Goal: Task Accomplishment & Management: Complete application form

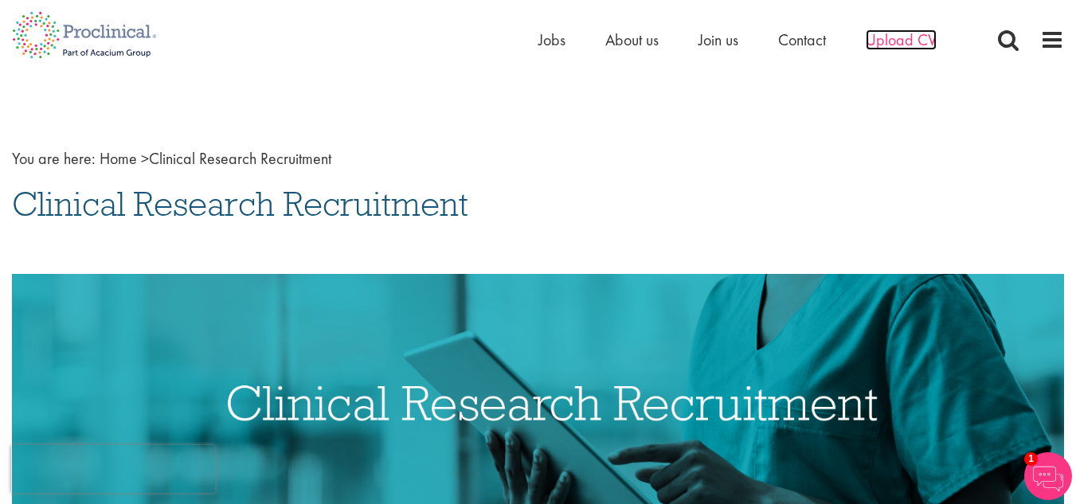
click at [900, 37] on span "Upload CV" at bounding box center [901, 39] width 71 height 21
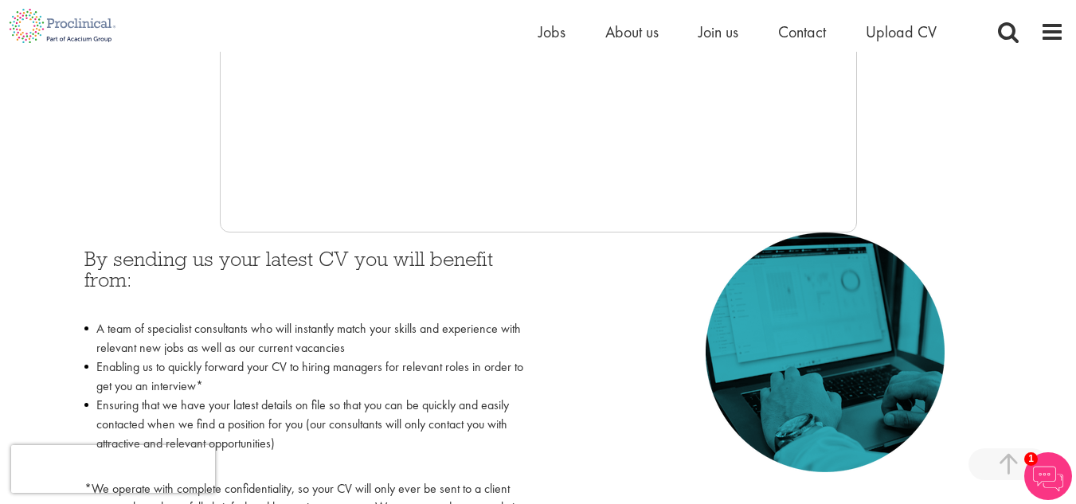
scroll to position [326, 0]
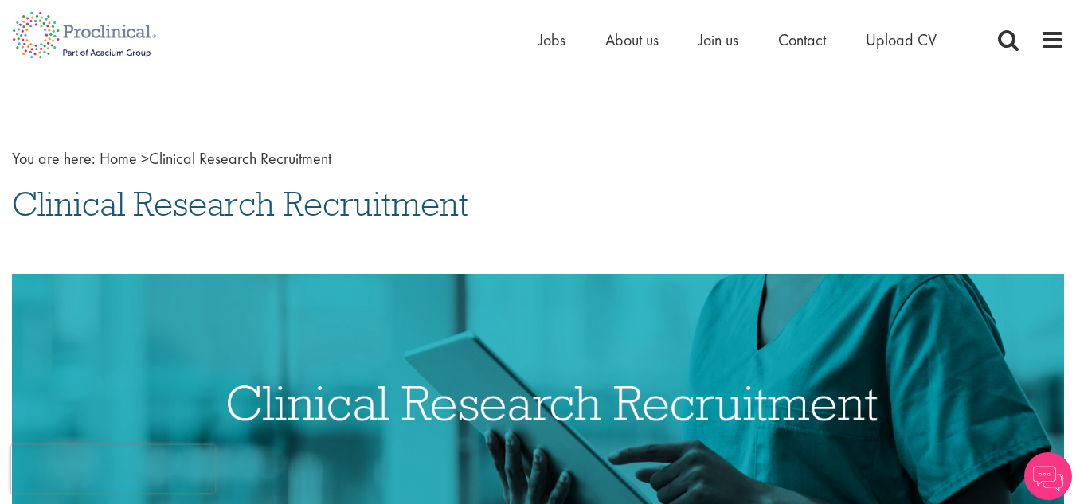
drag, startPoint x: 1071, startPoint y: 51, endPoint x: 1081, endPoint y: 52, distance: 9.6
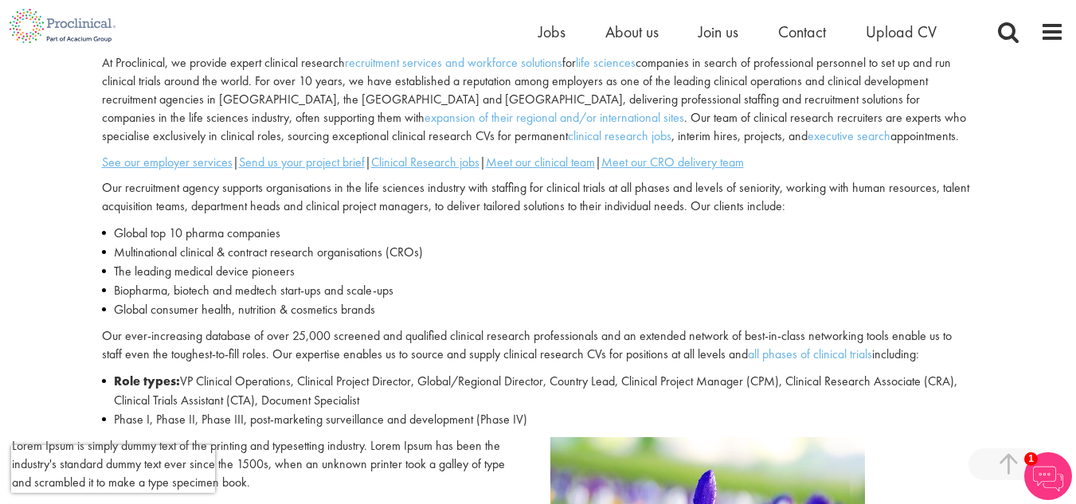
scroll to position [520, 0]
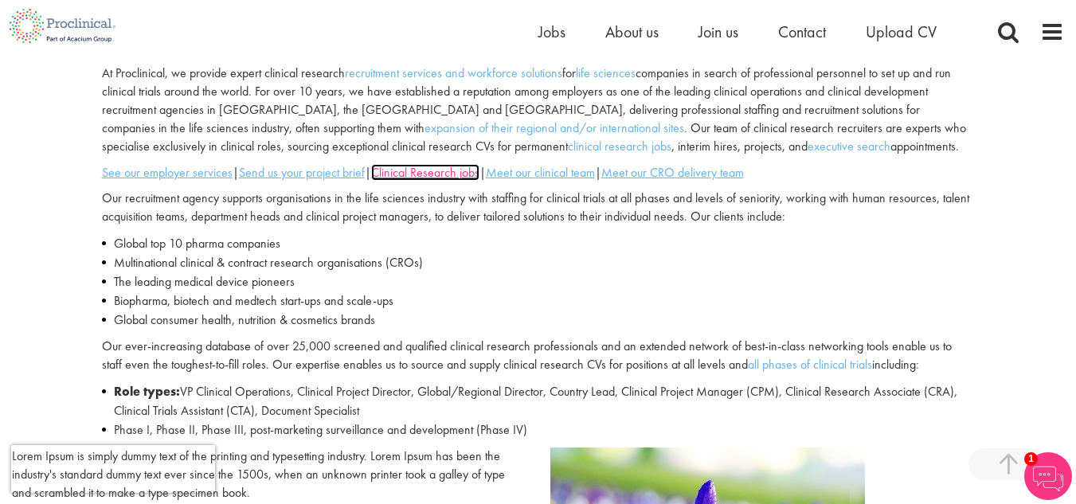
click at [447, 175] on u "Clinical Research jobs" at bounding box center [425, 172] width 108 height 17
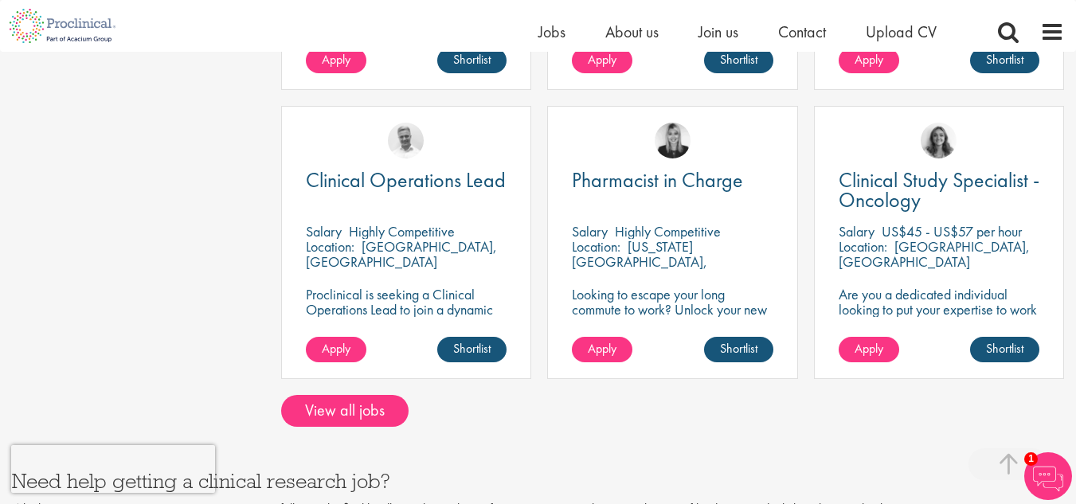
scroll to position [1331, 0]
